Goal: Find specific page/section: Locate a particular part of the current website

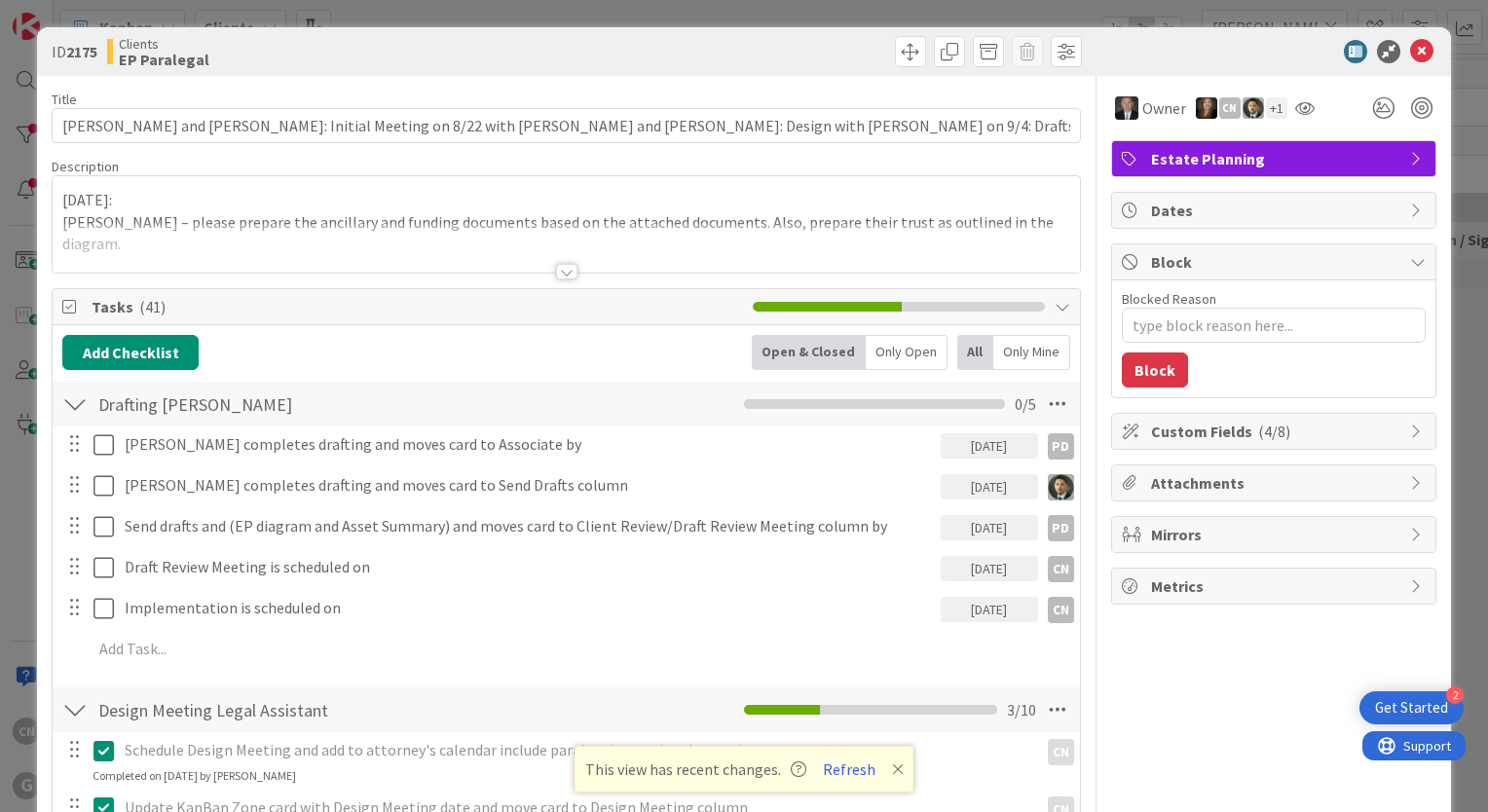
click at [747, 208] on p "[DATE]:" at bounding box center [566, 200] width 1008 height 22
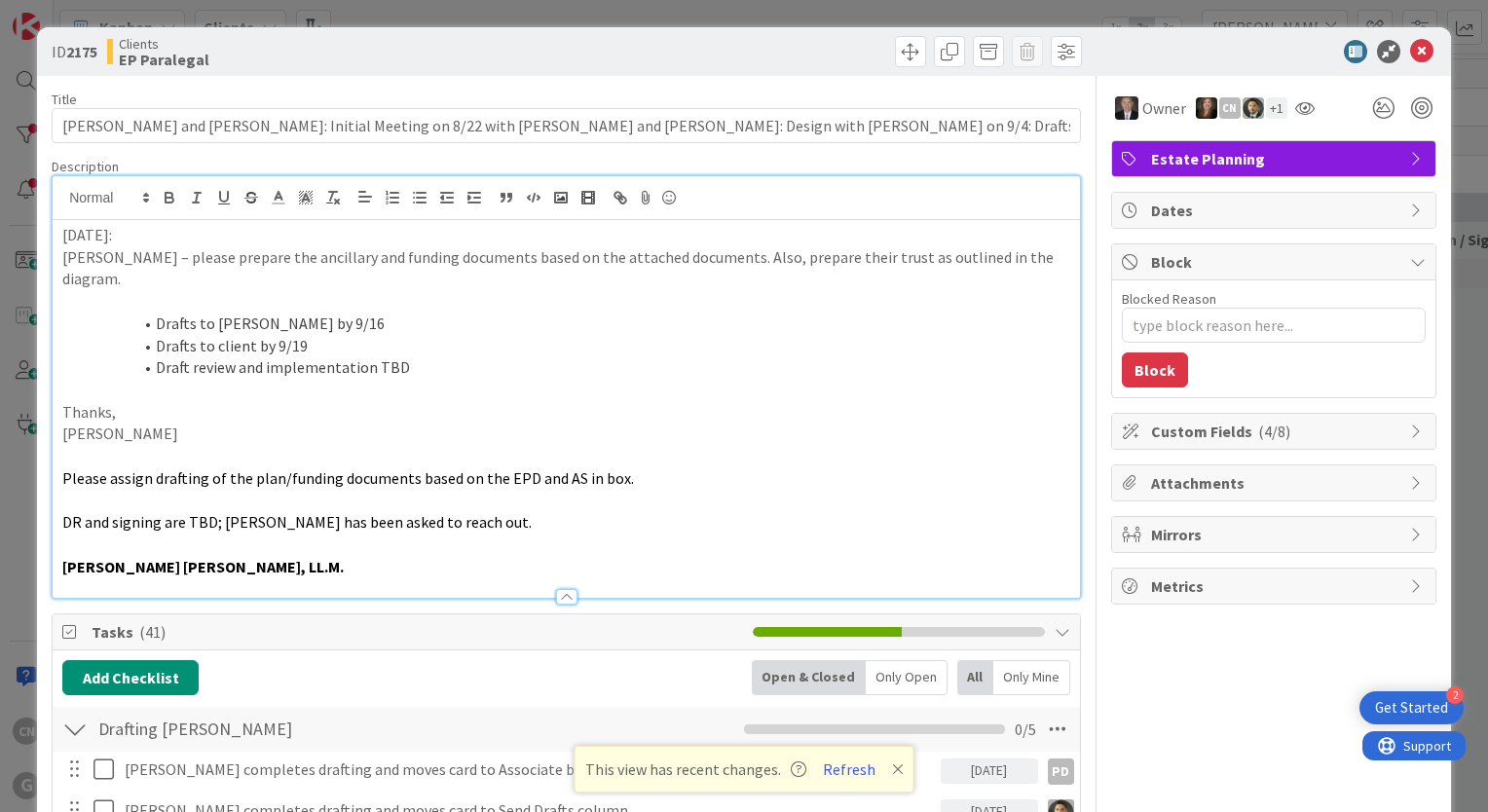
click at [56, 234] on div "[DATE]: [PERSON_NAME] – please prepare the ancillary and funding documents base…" at bounding box center [567, 409] width 1028 height 378
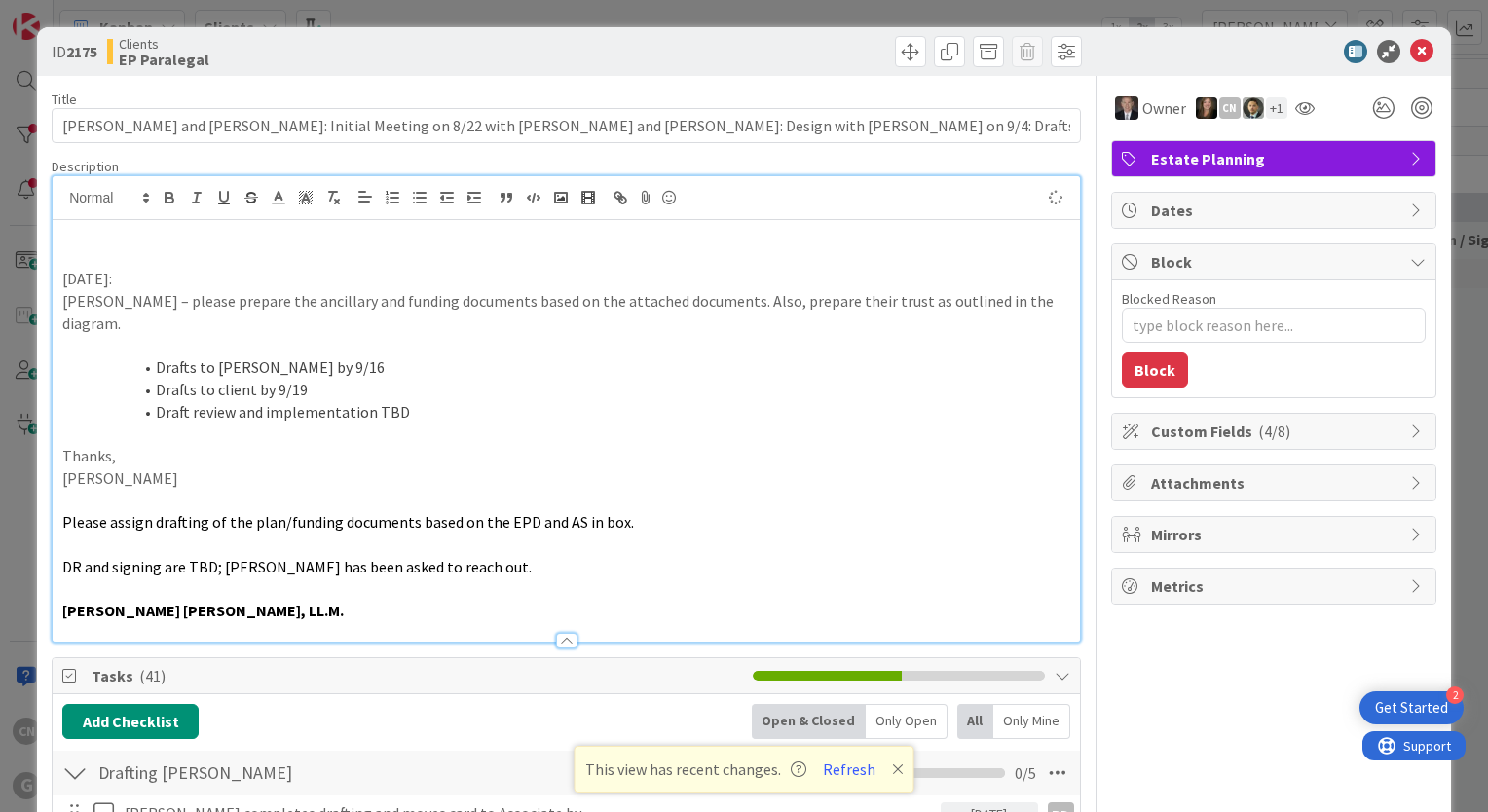
type textarea "x"
click at [853, 766] on button "Refresh" at bounding box center [849, 769] width 66 height 25
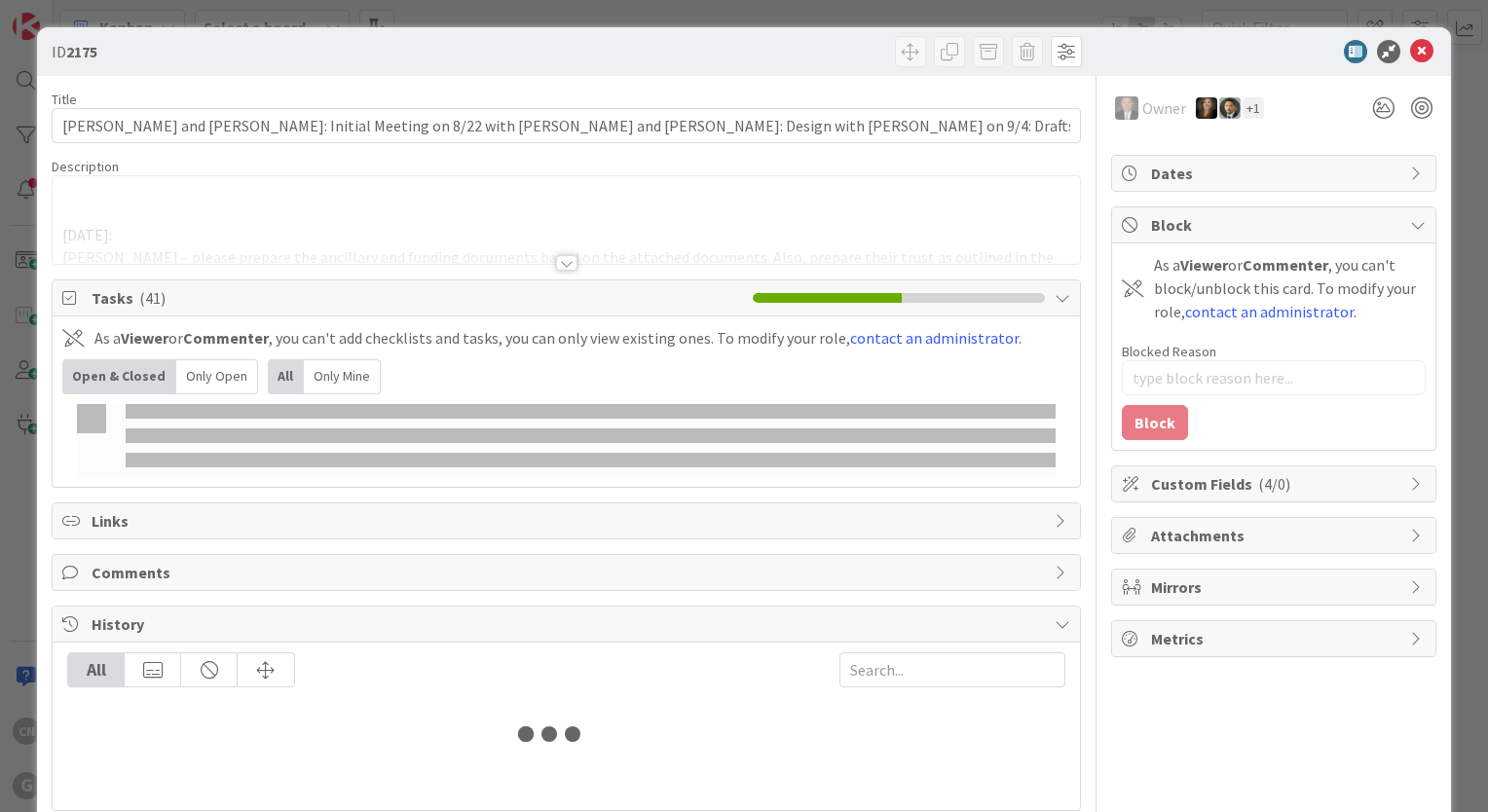
type textarea "x"
type input "[PERSON_NAME]"
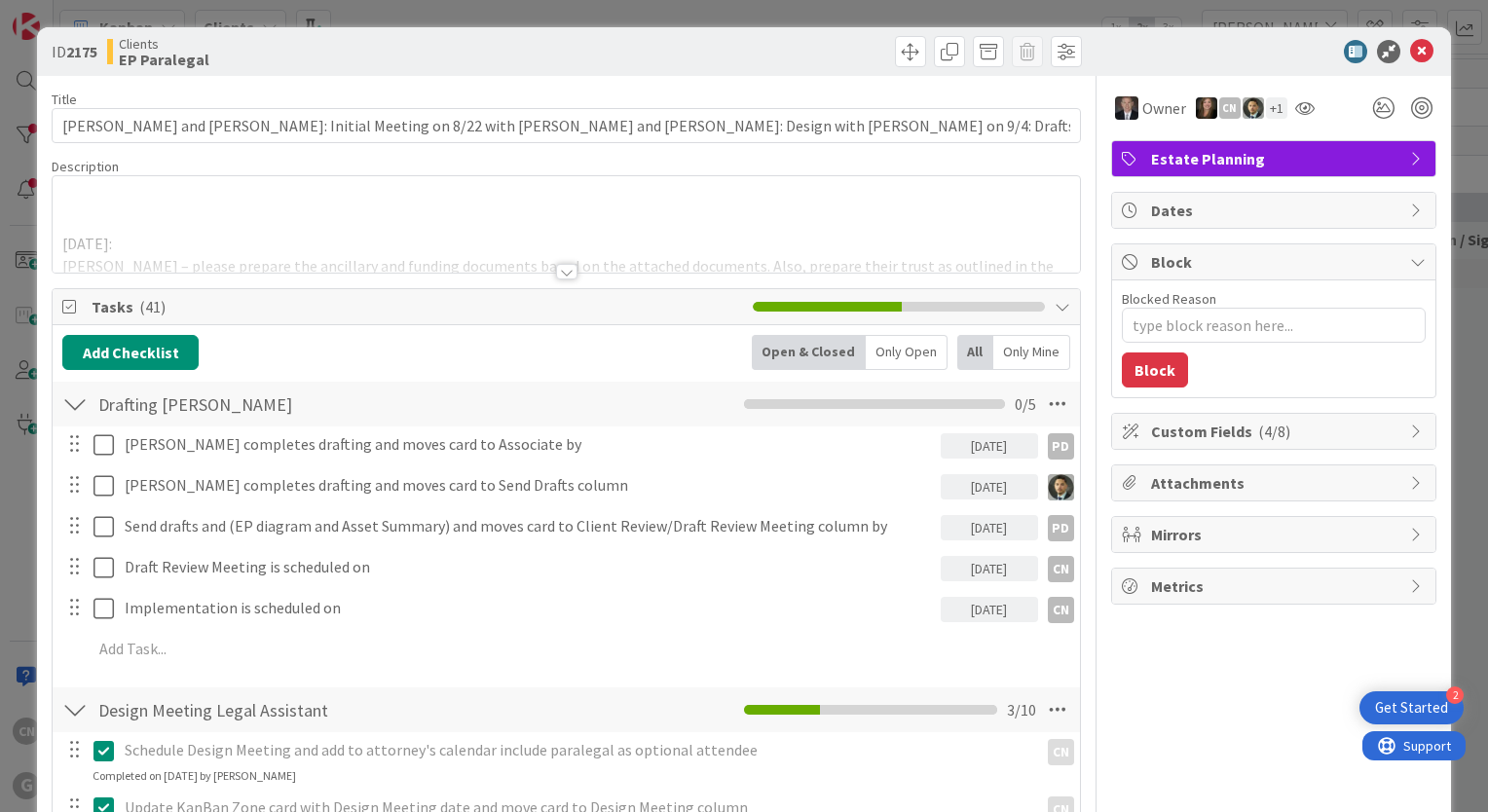
drag, startPoint x: 1257, startPoint y: 763, endPoint x: 1135, endPoint y: 635, distance: 177.0
type textarea "x"
